Goal: Task Accomplishment & Management: Manage account settings

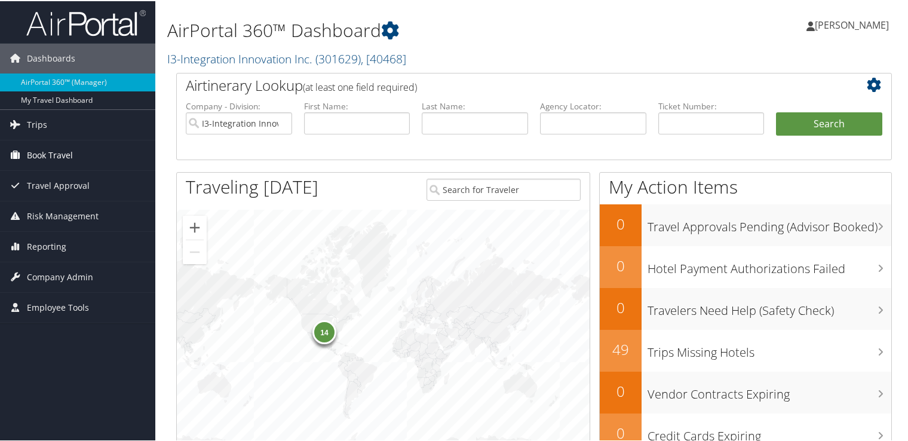
click at [88, 147] on link "Book Travel" at bounding box center [77, 154] width 155 height 30
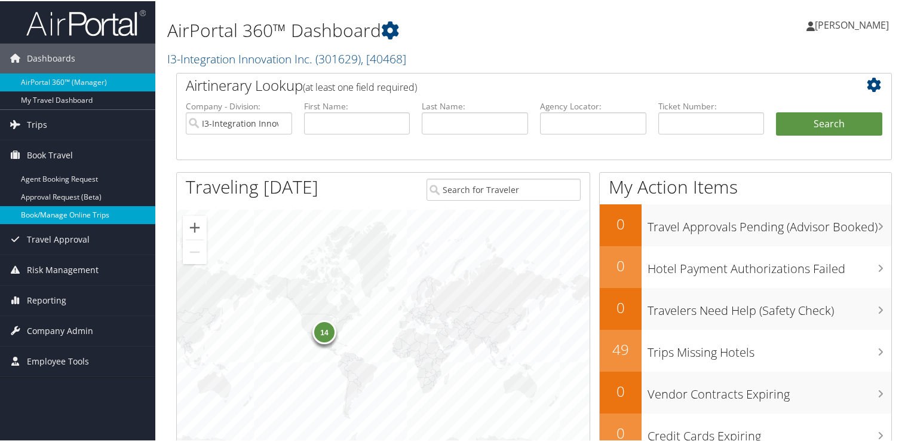
click at [84, 208] on link "Book/Manage Online Trips" at bounding box center [77, 214] width 155 height 18
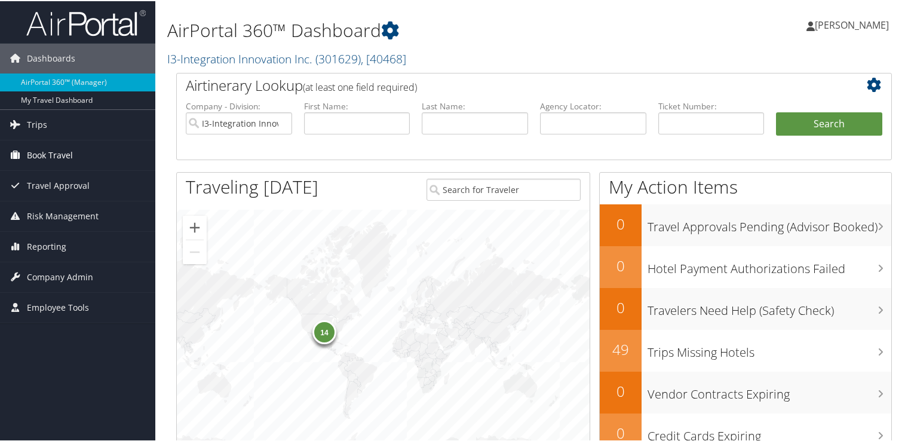
click at [70, 147] on span "Book Travel" at bounding box center [50, 154] width 46 height 30
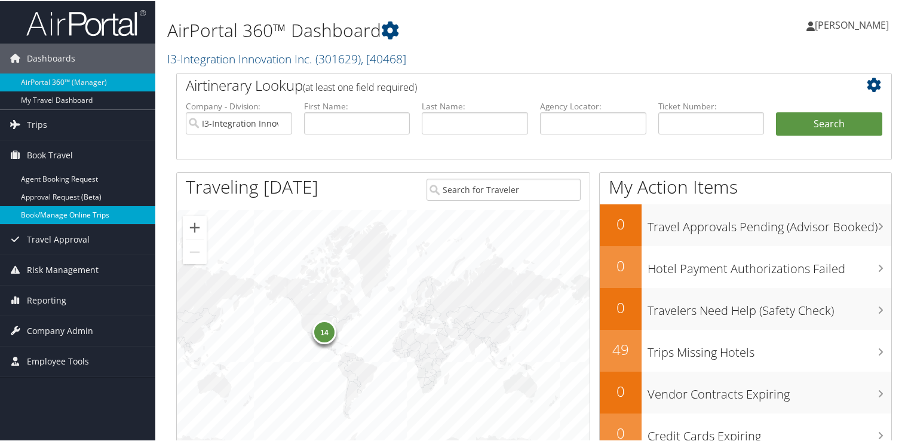
click at [62, 216] on link "Book/Manage Online Trips" at bounding box center [77, 214] width 155 height 18
click at [79, 211] on link "Book/Manage Online Trips" at bounding box center [77, 214] width 155 height 18
click at [60, 324] on span "Company Admin" at bounding box center [60, 330] width 66 height 30
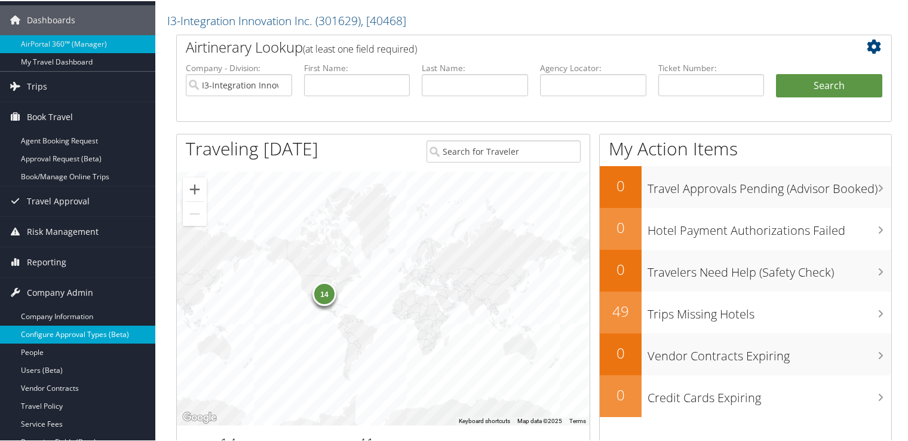
scroll to position [40, 0]
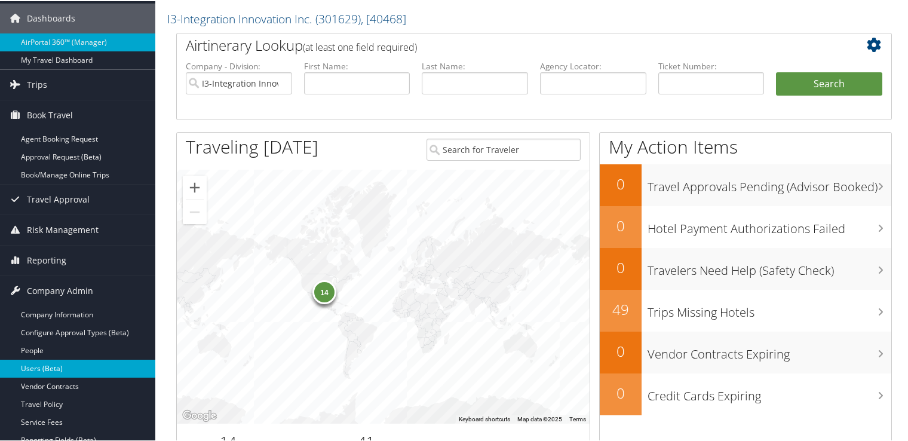
click at [79, 361] on link "Users (Beta)" at bounding box center [77, 367] width 155 height 18
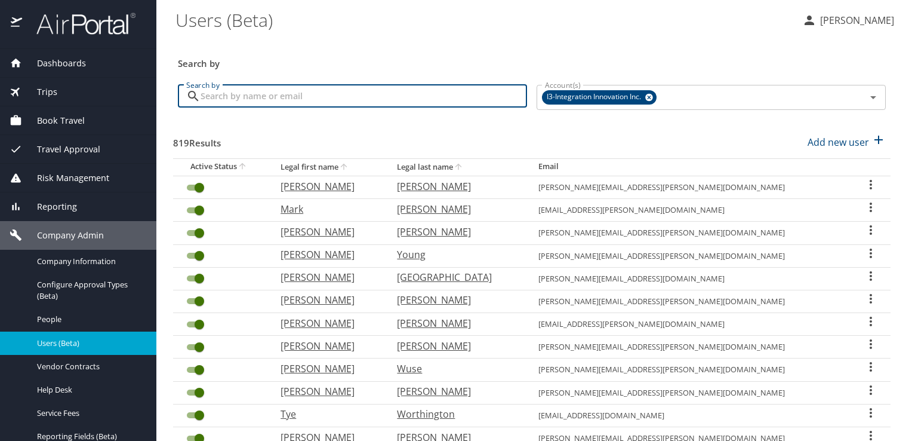
click at [359, 98] on input "Search by" at bounding box center [364, 96] width 327 height 23
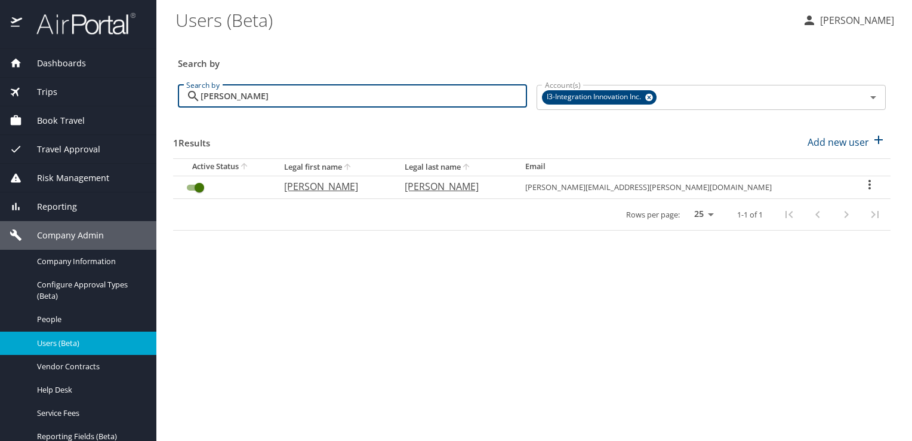
type input "[PERSON_NAME]"
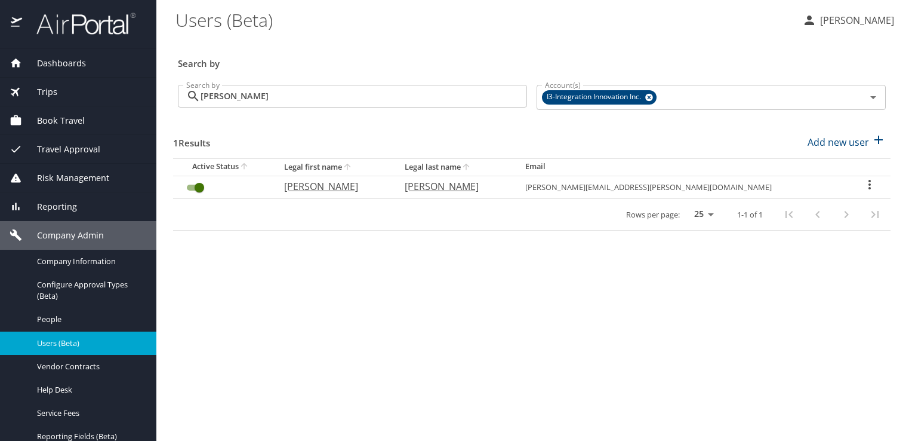
click at [865, 186] on icon "User Search Table" at bounding box center [870, 184] width 14 height 14
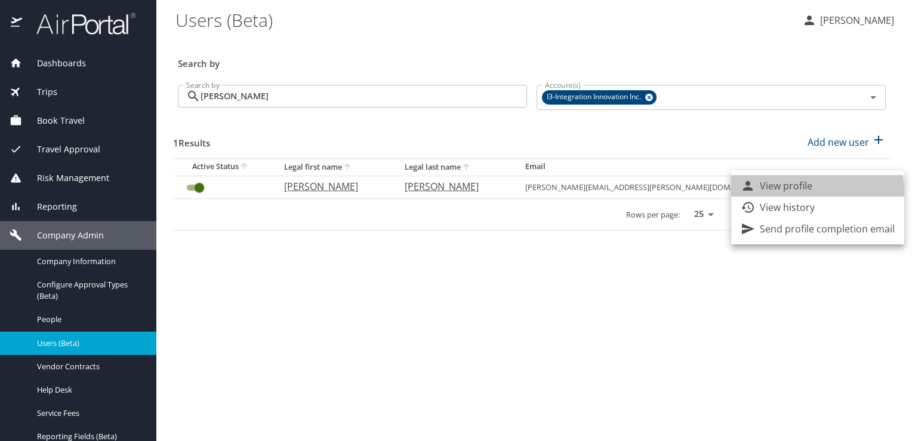
click at [803, 190] on p "View profile" at bounding box center [786, 186] width 53 height 14
select select "US"
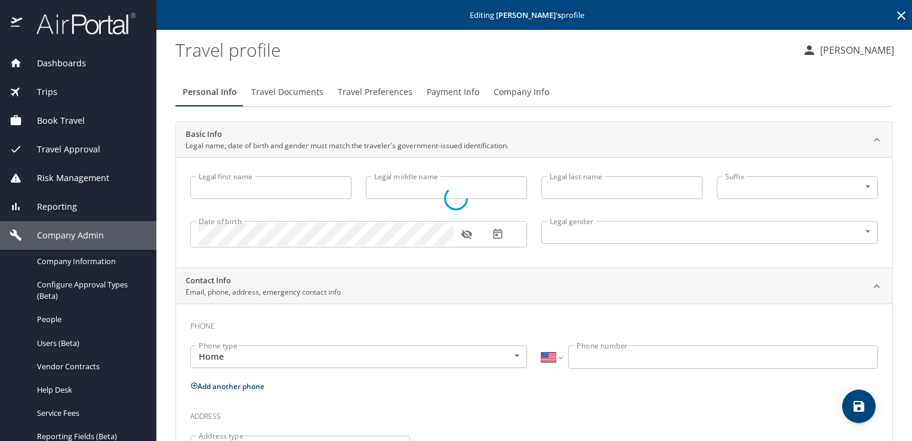
select select "US"
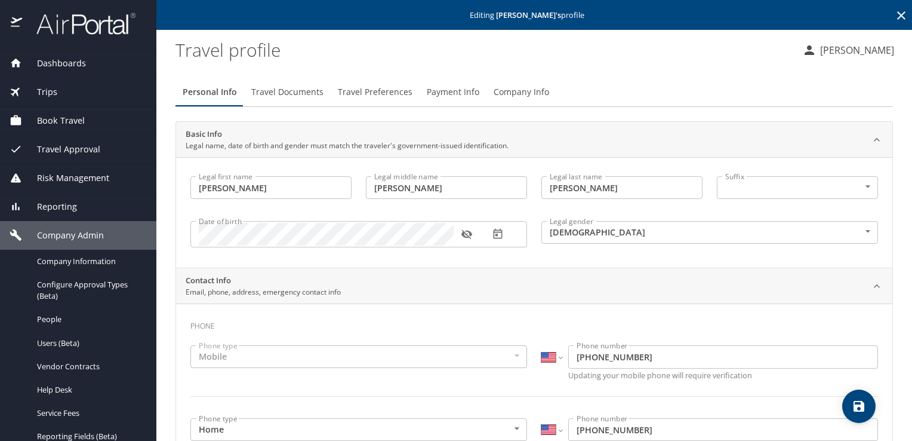
type input "Kyle"
type input "Timothy"
type input "Britton"
type input "Male"
type input "Mark"
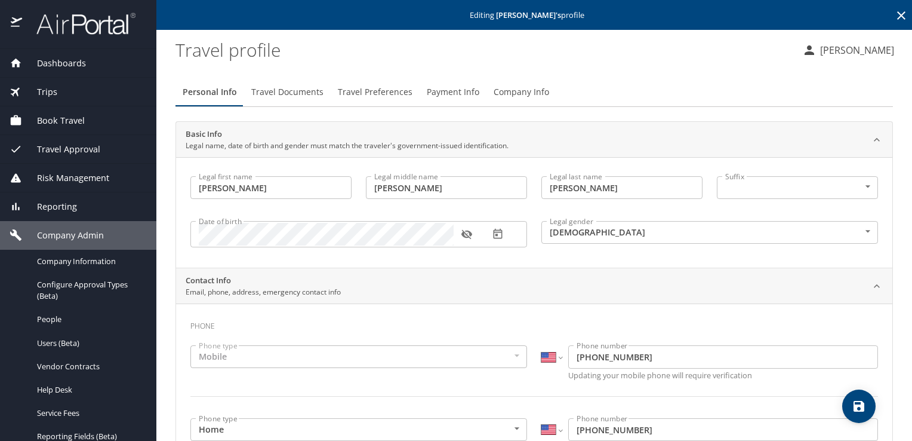
type input "Britton"
type input "(217) 971-1018"
type input "spfdbrittons@att.net"
click at [297, 95] on span "Travel Documents" at bounding box center [287, 92] width 72 height 15
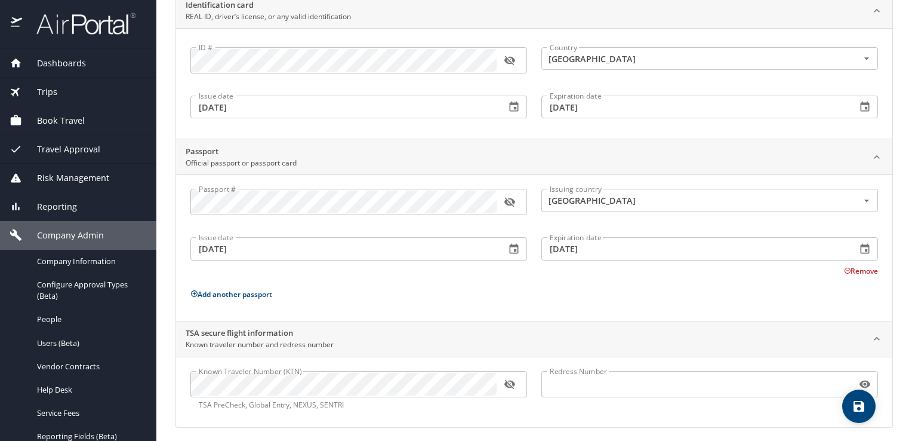
scroll to position [133, 0]
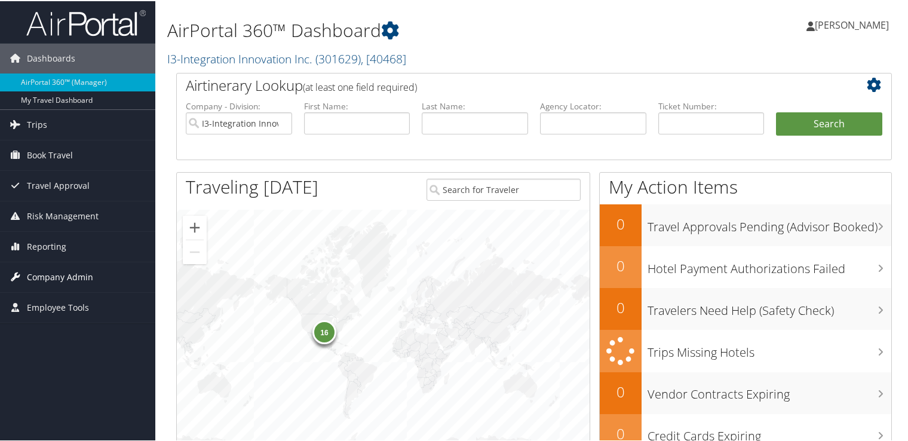
click at [61, 275] on span "Company Admin" at bounding box center [60, 276] width 66 height 30
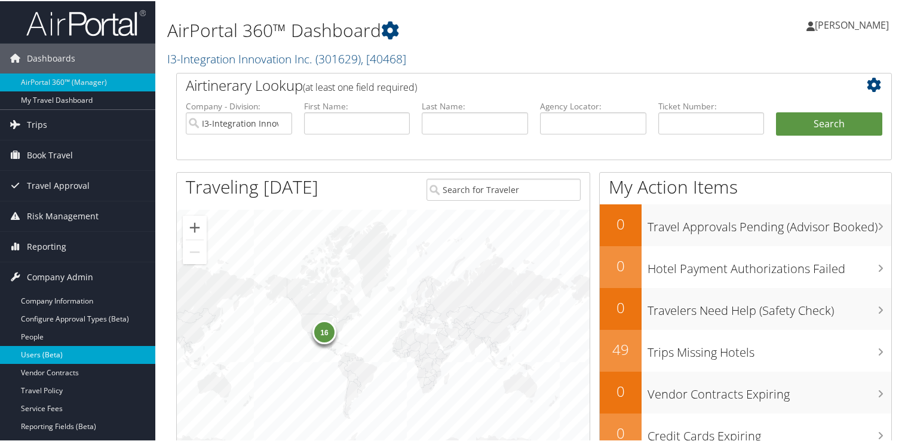
click at [40, 349] on link "Users (Beta)" at bounding box center [77, 354] width 155 height 18
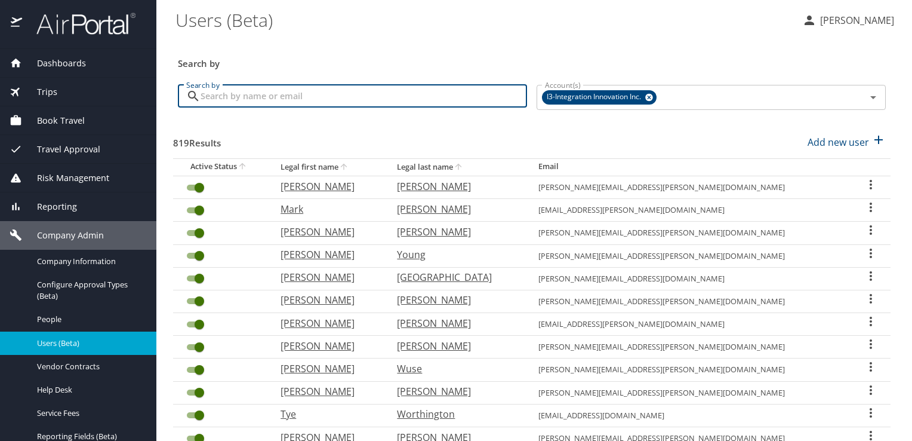
click at [360, 92] on input "Search by" at bounding box center [364, 96] width 327 height 23
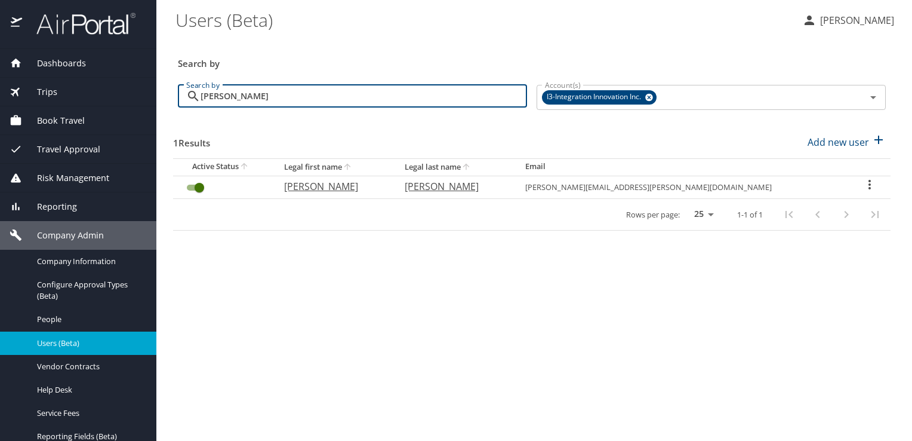
type input "britton"
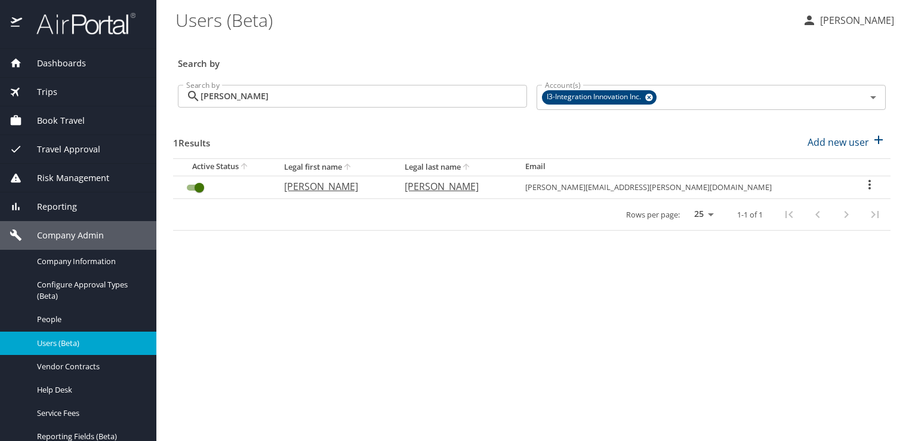
click at [865, 184] on icon "User Search Table" at bounding box center [870, 184] width 14 height 14
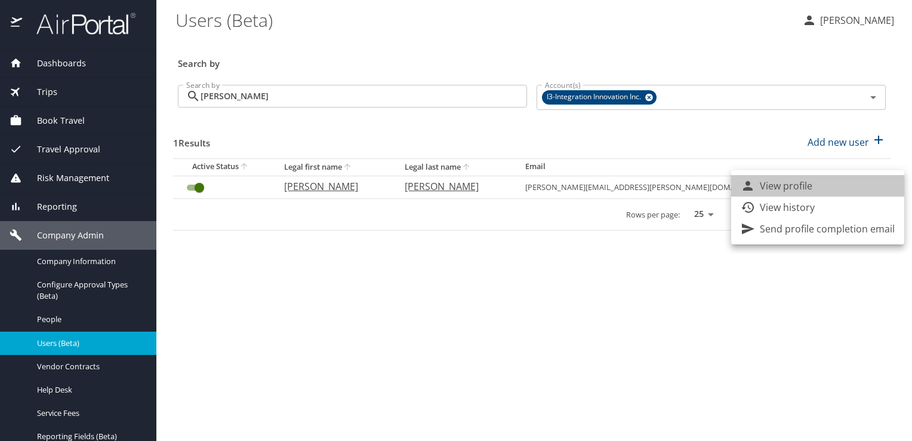
click at [819, 190] on li "View profile" at bounding box center [817, 185] width 173 height 21
select select "US"
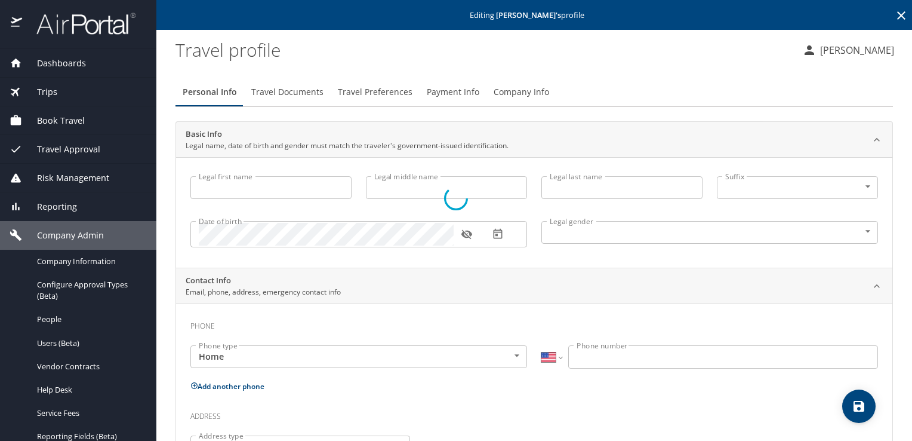
type input "Kyle"
type input "Timothy"
type input "Britton"
type input "Male"
type input "Mark"
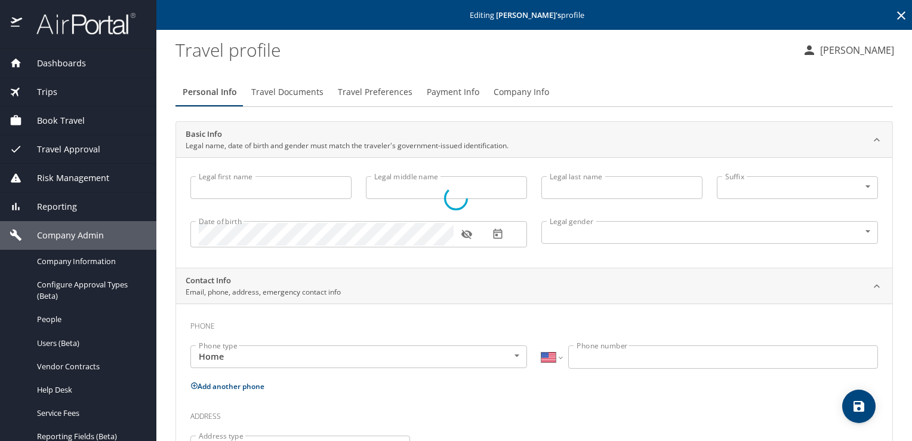
type input "Britton"
type input "(217) 971-1018"
type input "spfdbrittons@att.net"
select select "US"
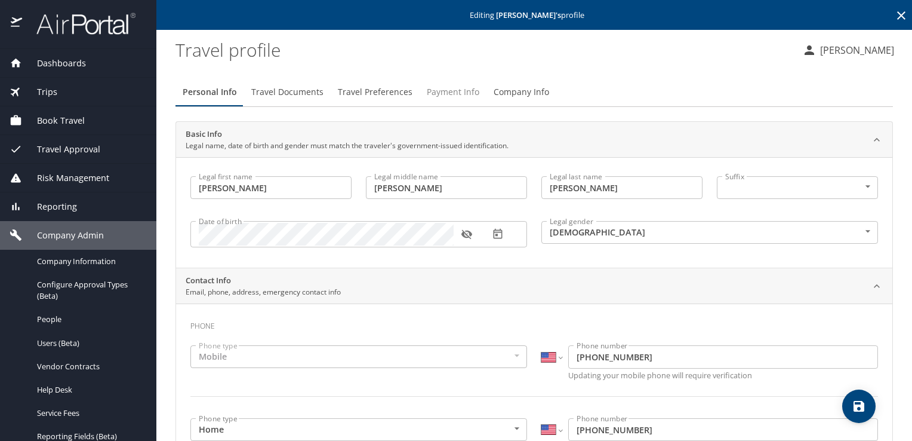
click at [442, 88] on span "Payment Info" at bounding box center [453, 92] width 53 height 15
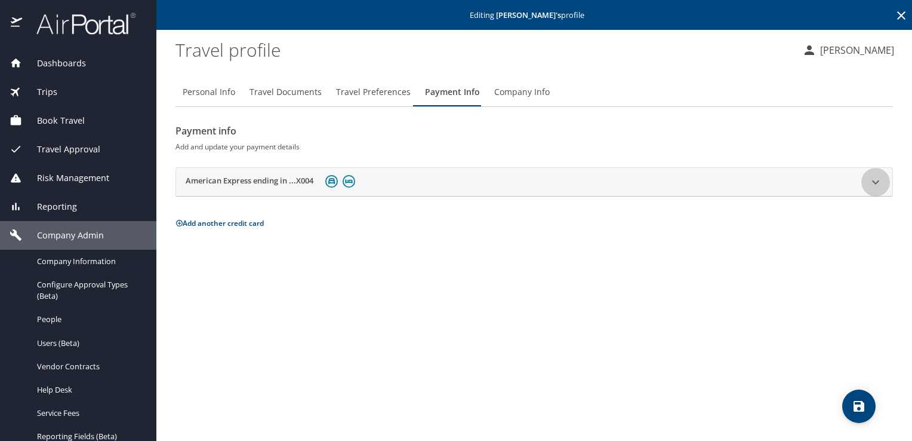
click at [874, 187] on icon at bounding box center [876, 182] width 14 height 14
